Goal: Share content

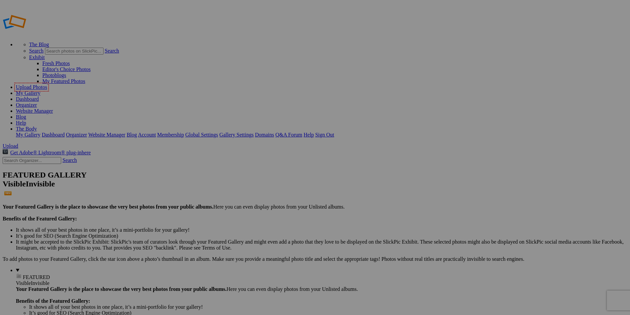
click at [18, 143] on span "Upload" at bounding box center [11, 146] width 16 height 6
type input "Album-2025-10-03-958"
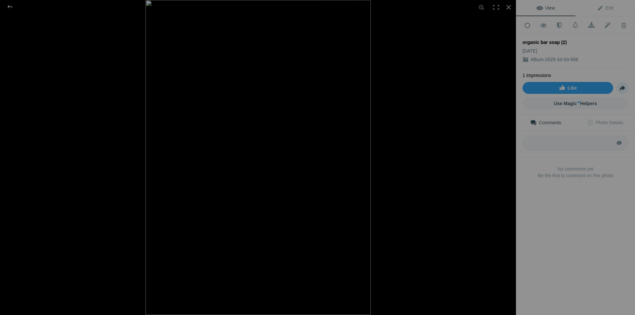
click at [617, 84] on span "Share" at bounding box center [622, 87] width 11 height 11
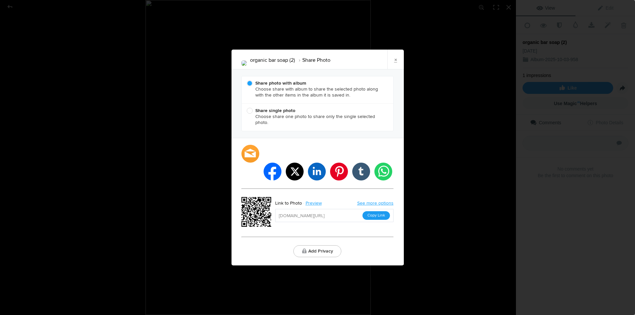
click at [382, 211] on button "Copy Link" at bounding box center [376, 215] width 27 height 9
